Goal: Information Seeking & Learning: Learn about a topic

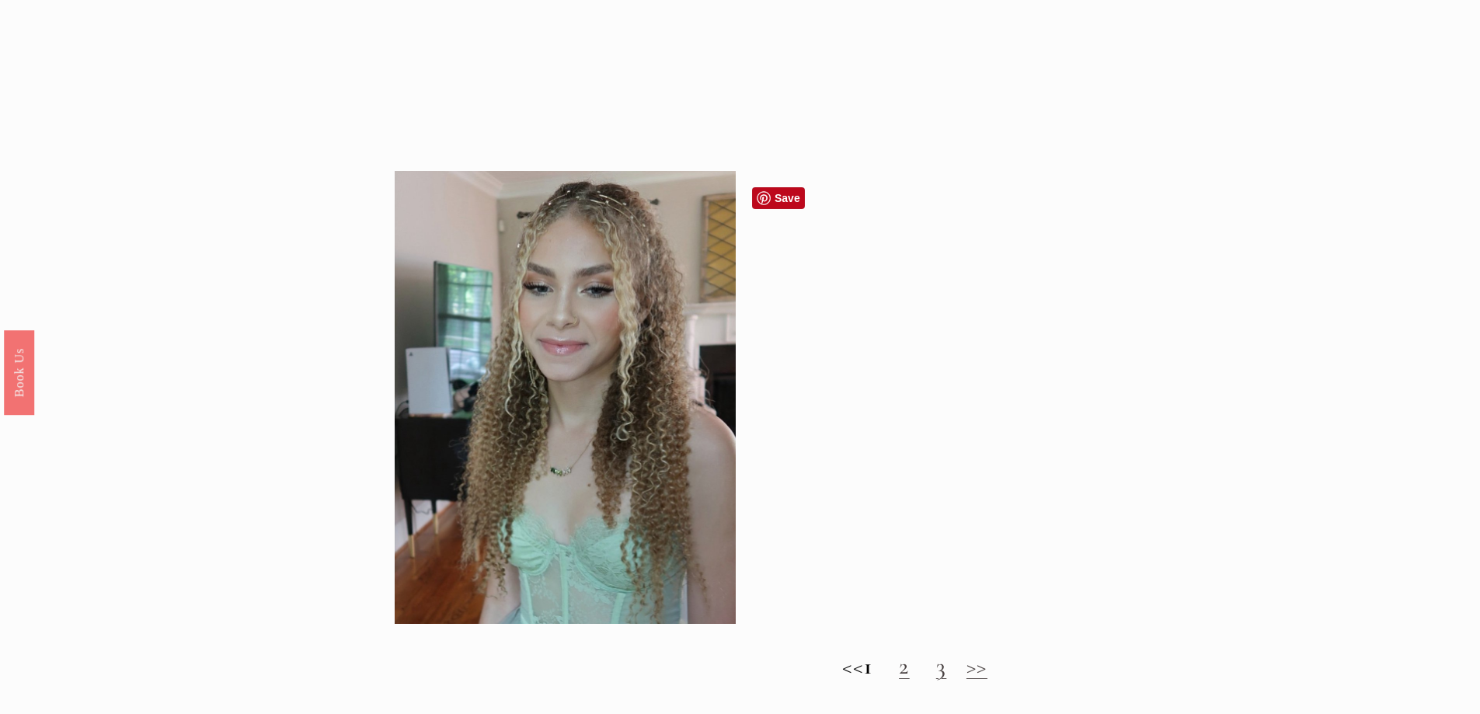
scroll to position [1399, 0]
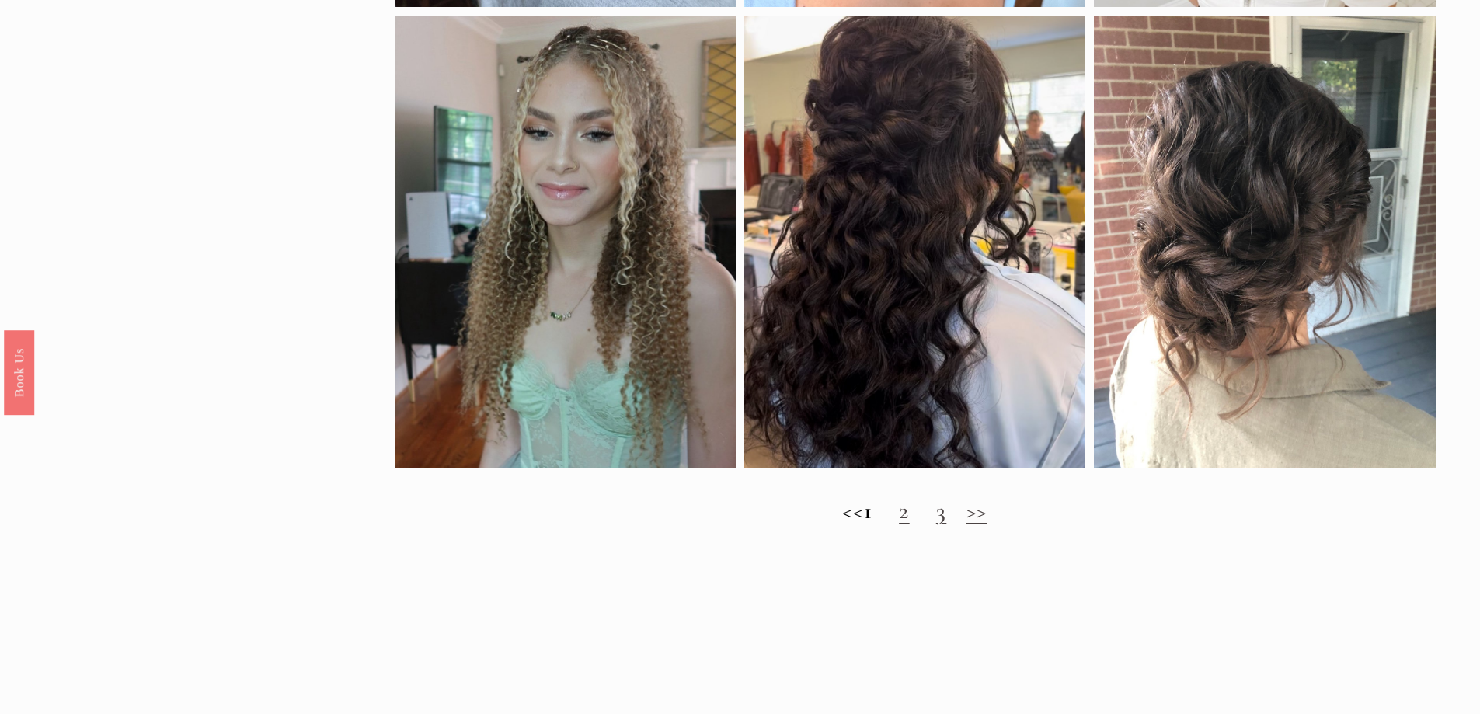
click at [910, 525] on link "2" at bounding box center [904, 511] width 11 height 29
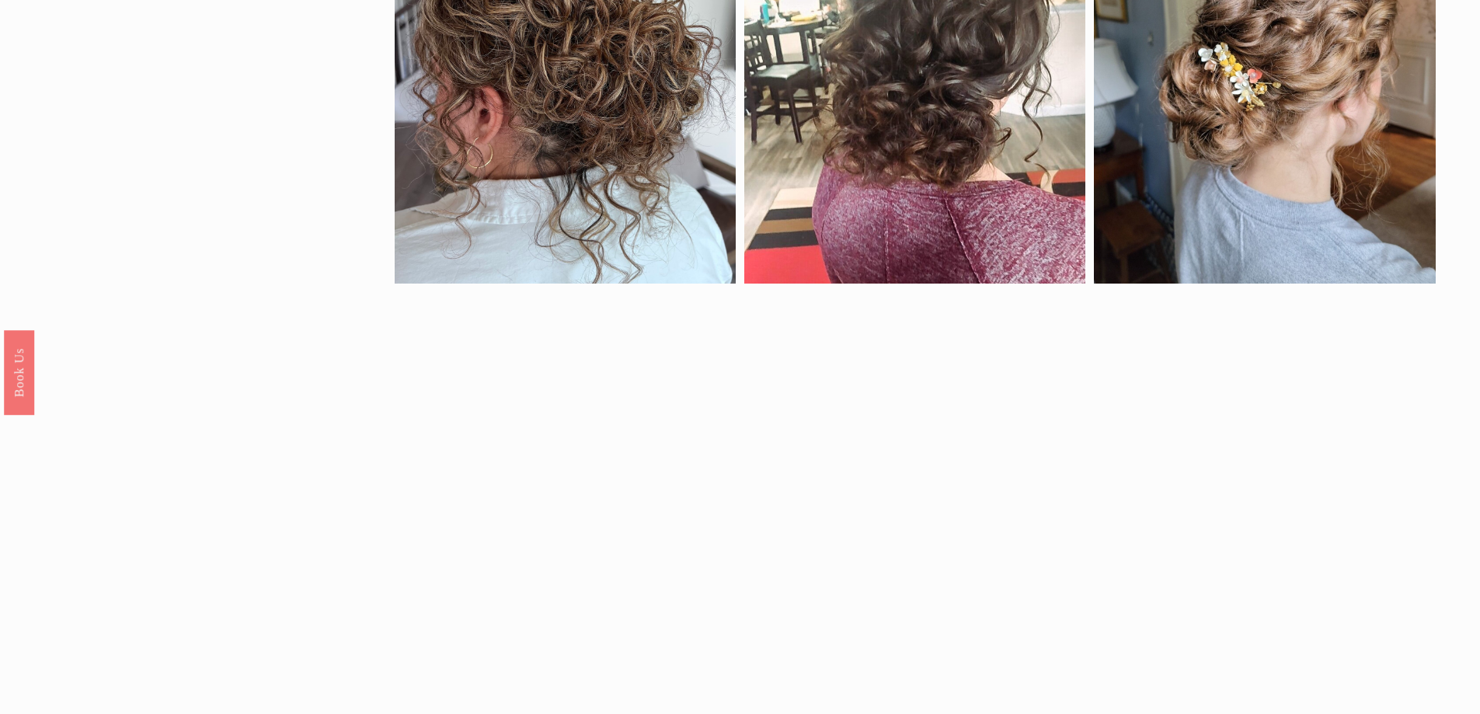
scroll to position [933, 0]
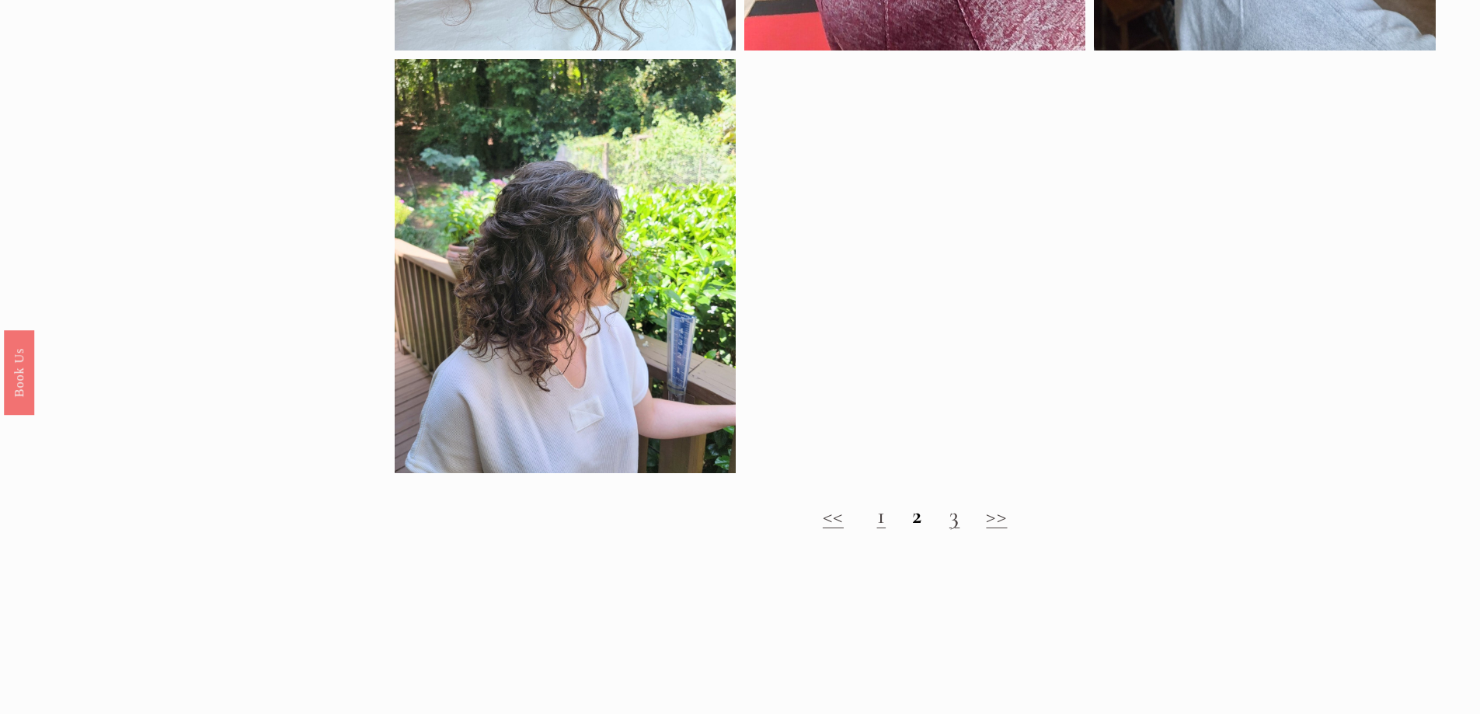
click at [953, 528] on link "3" at bounding box center [955, 515] width 11 height 29
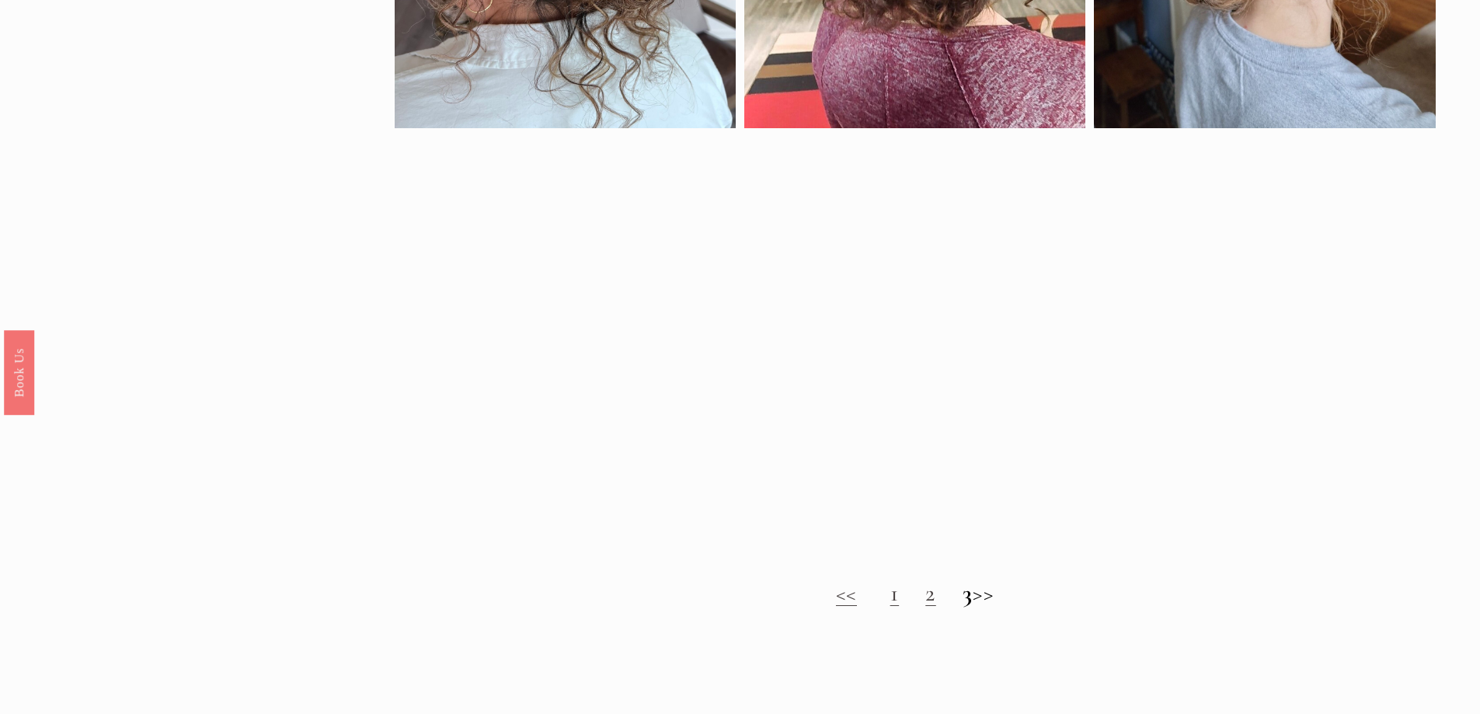
scroll to position [933, 0]
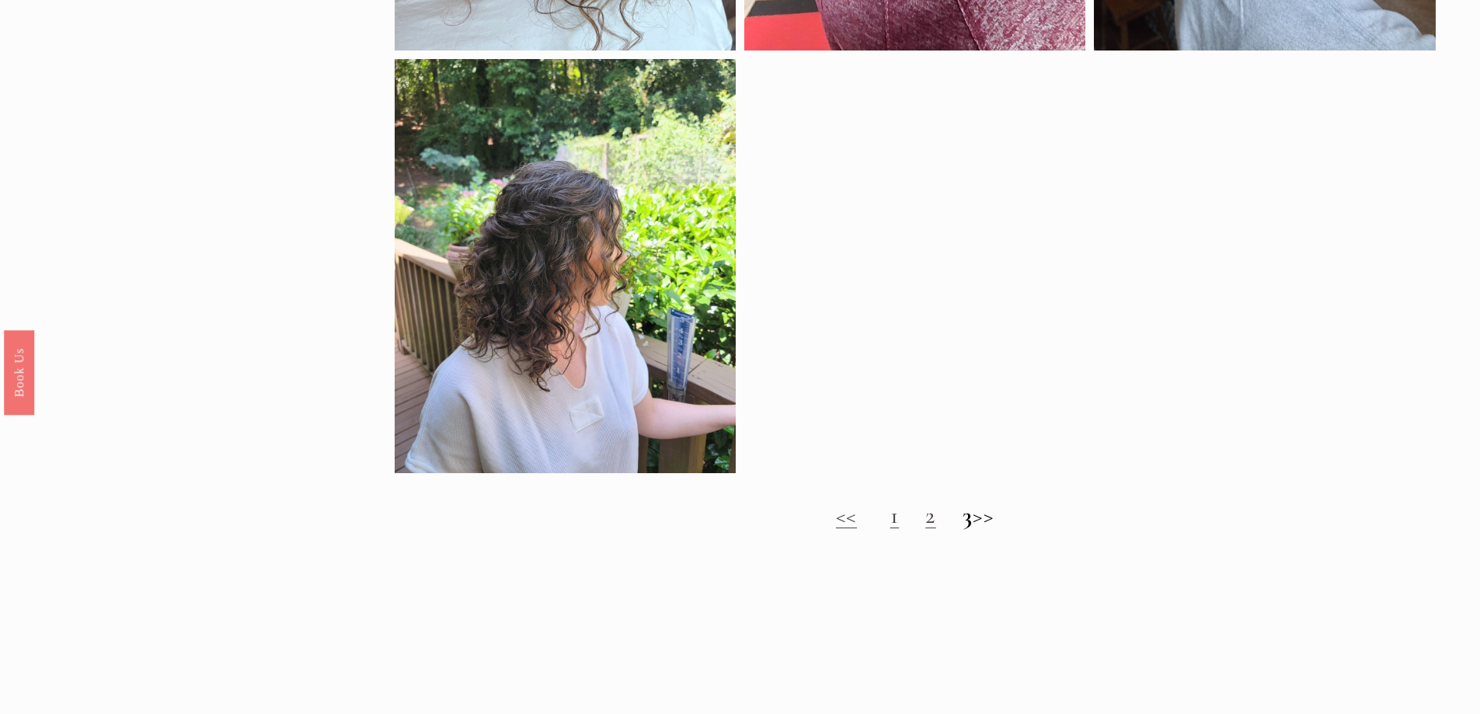
click at [998, 528] on h2 "<< 1 2 3 >>" at bounding box center [915, 516] width 1041 height 28
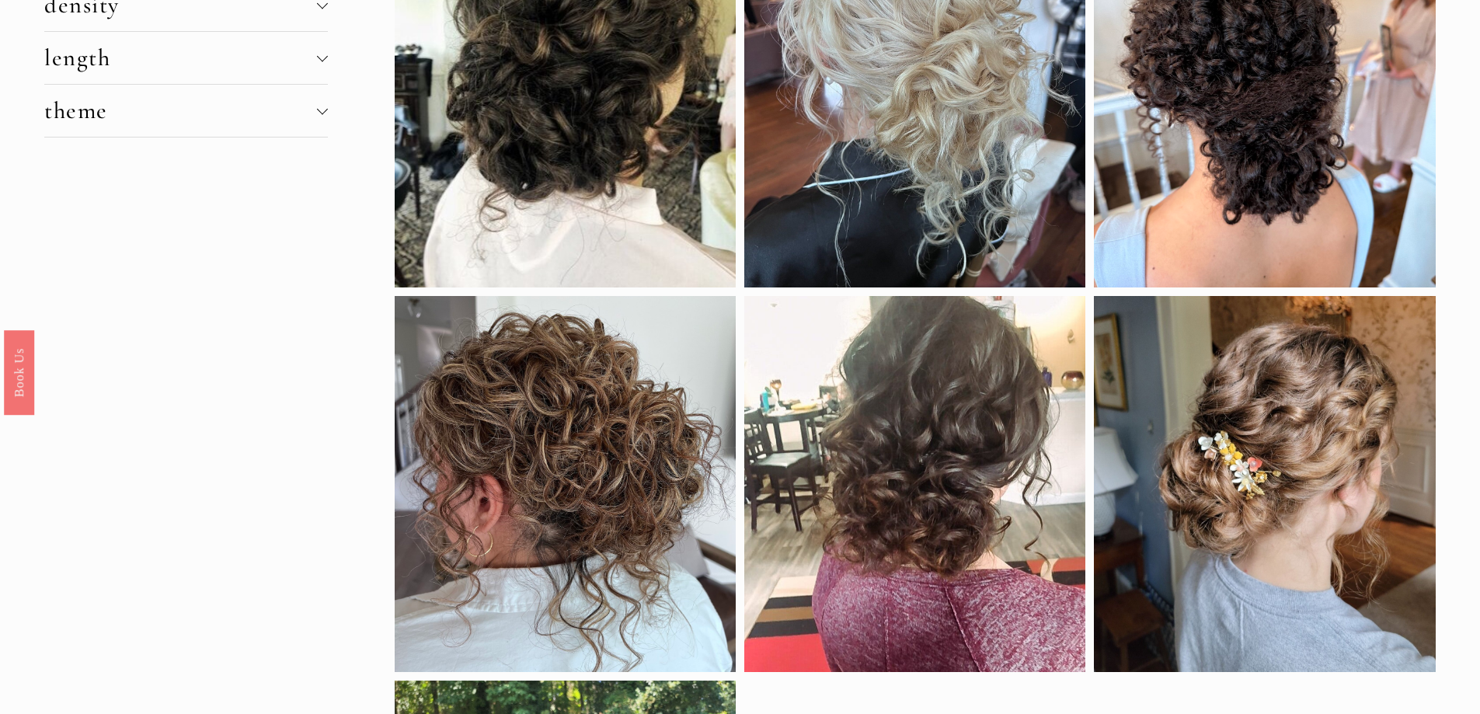
scroll to position [0, 0]
